Goal: Information Seeking & Learning: Learn about a topic

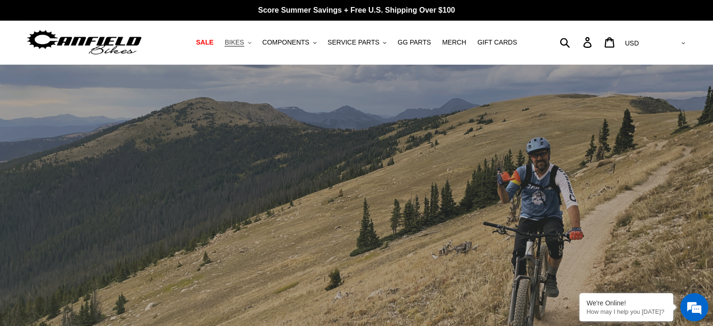
click at [255, 40] on button "BIKES .cls-1{fill:#231f20}" at bounding box center [238, 42] width 36 height 13
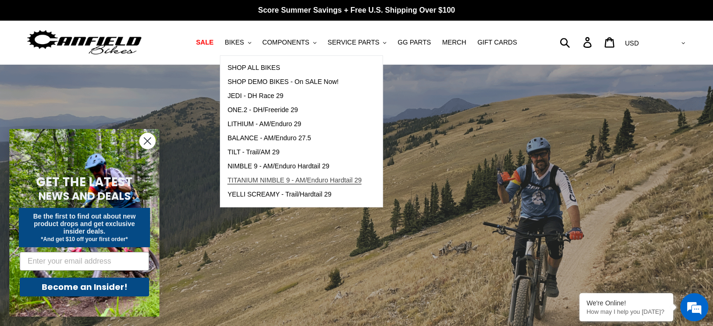
click at [319, 183] on span "TITANIUM NIMBLE 9 - AM/Enduro Hardtail 29" at bounding box center [294, 180] width 134 height 8
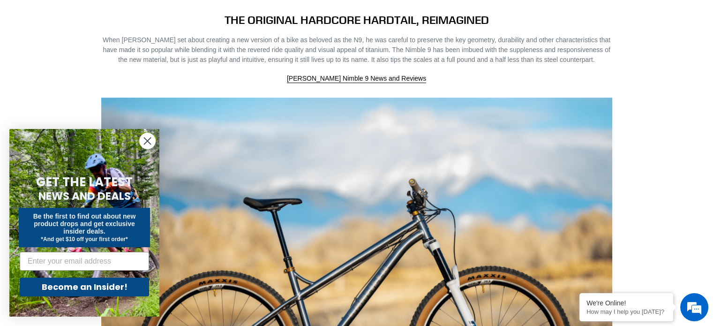
click at [150, 143] on icon "Close dialog" at bounding box center [147, 141] width 7 height 7
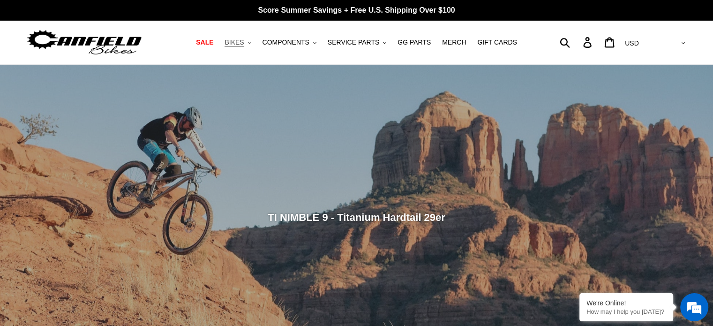
click at [251, 43] on icon ".cls-1{fill:#231f20}" at bounding box center [249, 42] width 3 height 3
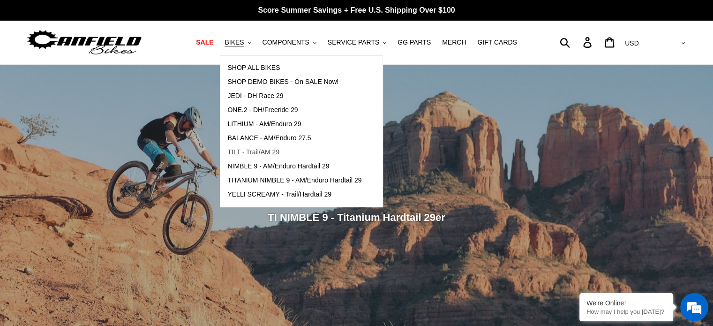
click at [253, 153] on span "TILT - Trail/AM 29" at bounding box center [253, 152] width 52 height 8
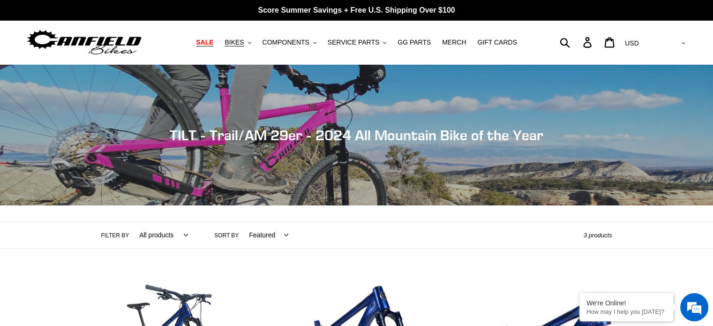
click at [213, 42] on span "SALE" at bounding box center [204, 42] width 17 height 8
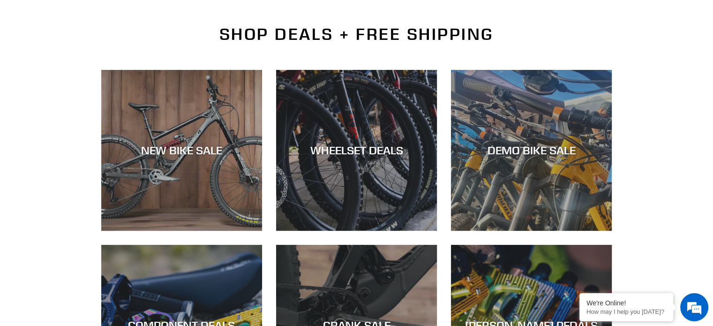
scroll to position [281, 0]
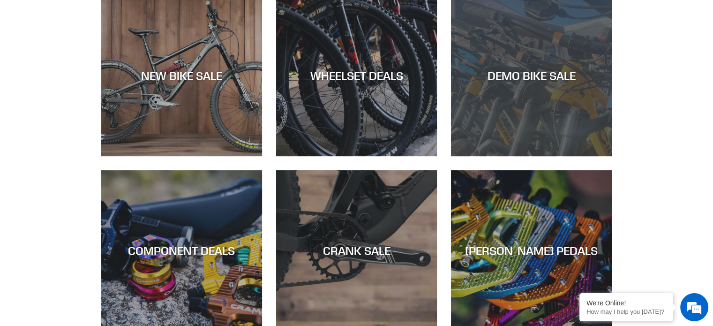
click at [548, 156] on div "DEMO BIKE SALE" at bounding box center [531, 156] width 161 height 0
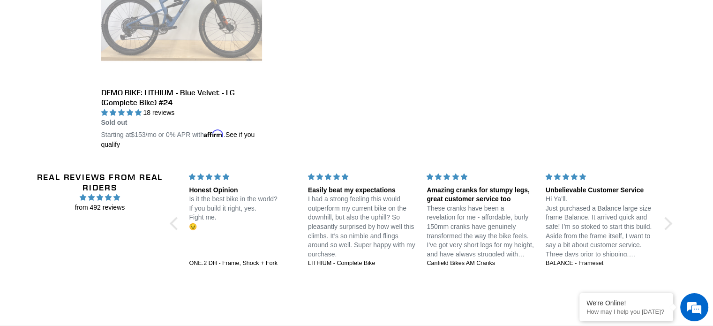
scroll to position [1828, 0]
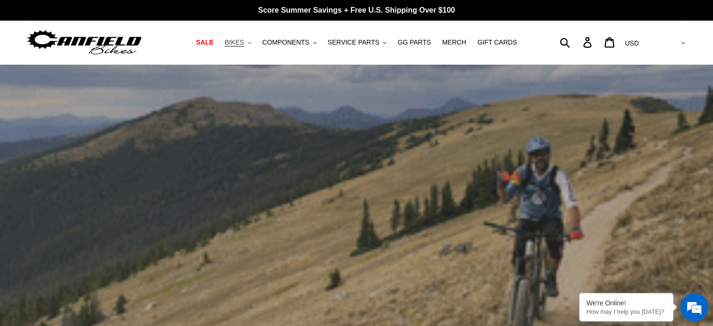
click at [255, 44] on button "BIKES .cls-1{fill:#231f20}" at bounding box center [238, 42] width 36 height 13
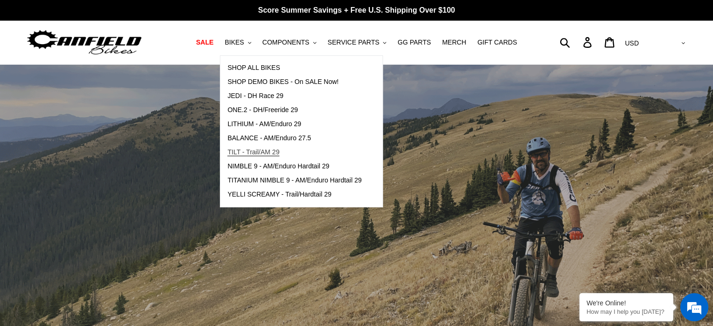
click at [270, 148] on span "TILT - Trail/AM 29" at bounding box center [253, 152] width 52 height 8
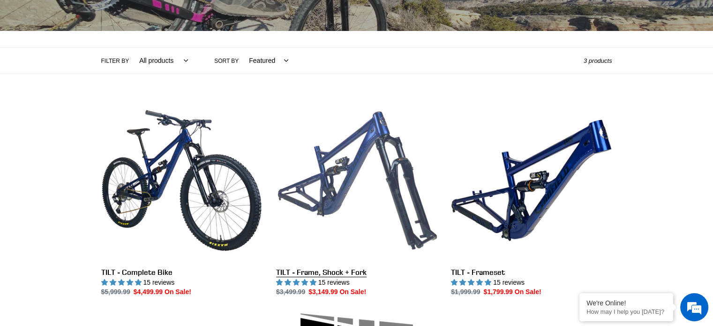
scroll to position [187, 0]
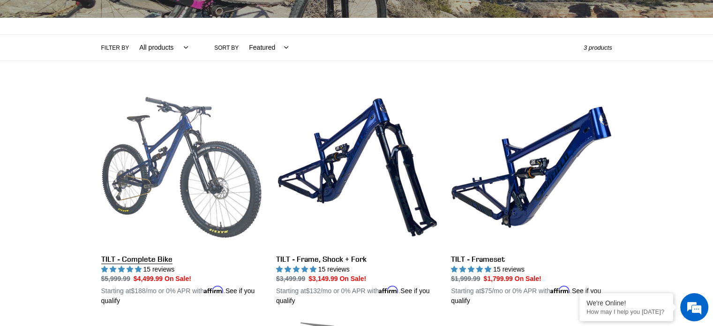
click at [176, 157] on link "TILT - Complete Bike" at bounding box center [181, 196] width 161 height 219
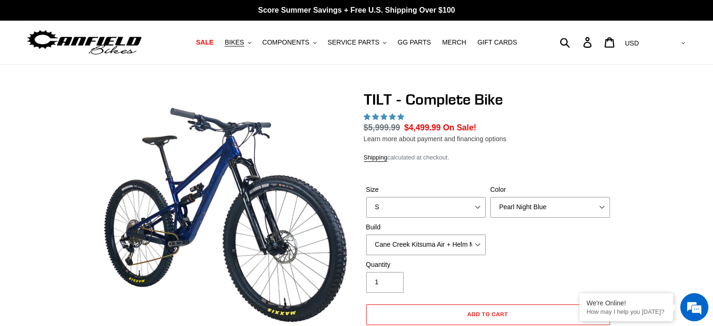
select select "highest-rating"
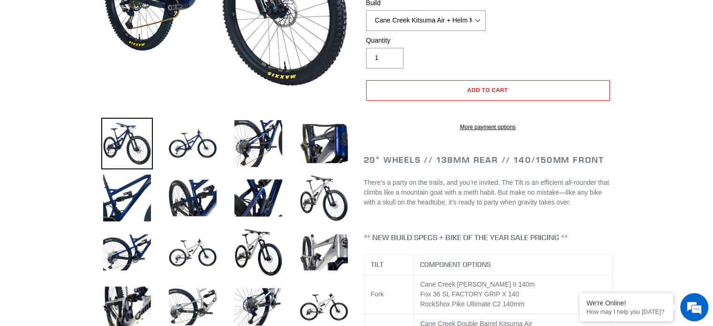
scroll to position [234, 0]
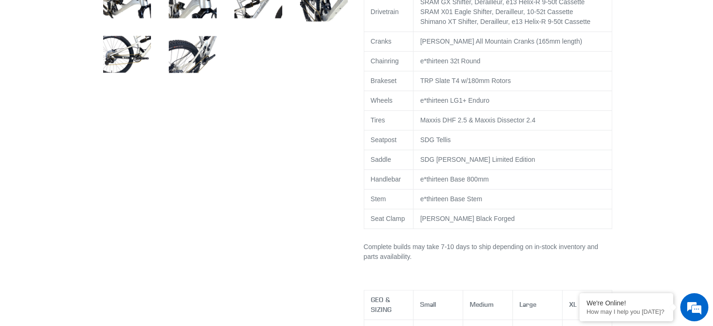
scroll to position [609, 0]
